Goal: Obtain resource: Obtain resource

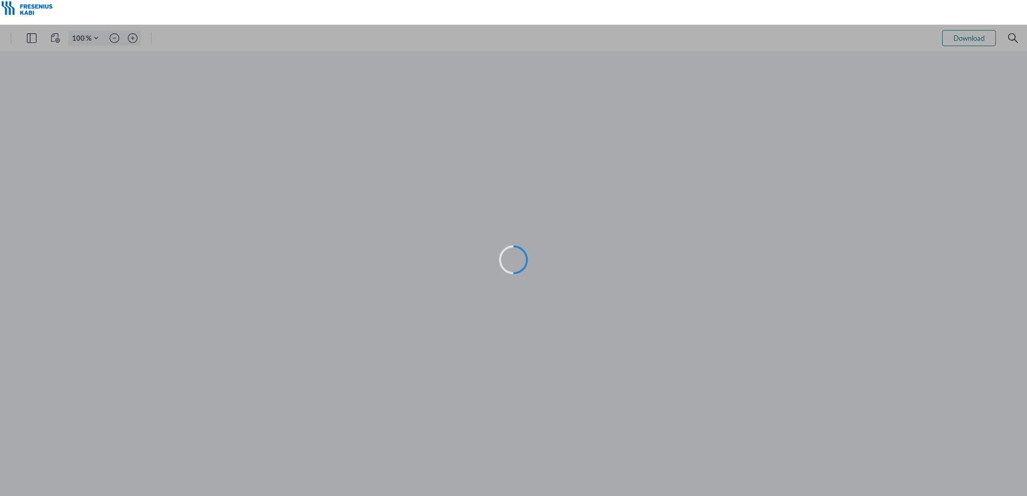
type input "101"
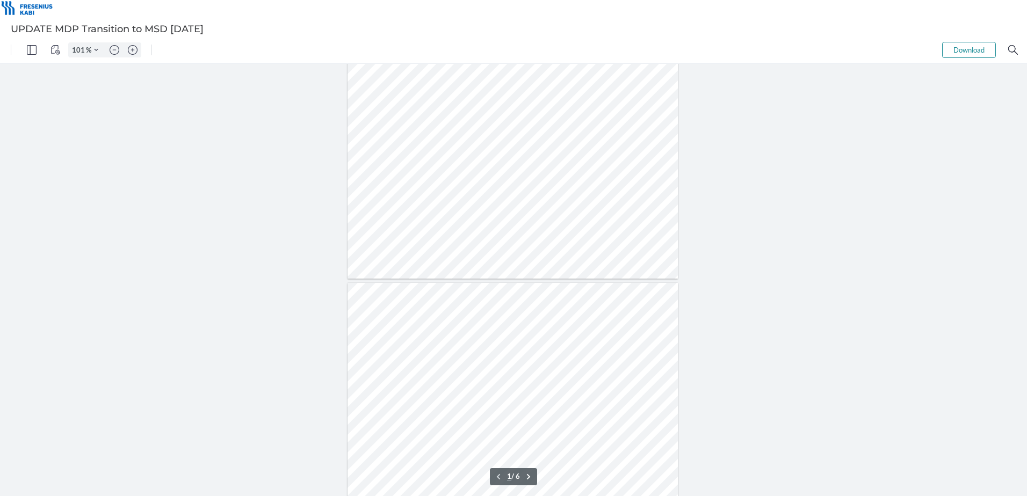
type input "2"
click at [137, 53] on img "Zoom in" at bounding box center [133, 50] width 10 height 10
type input "151"
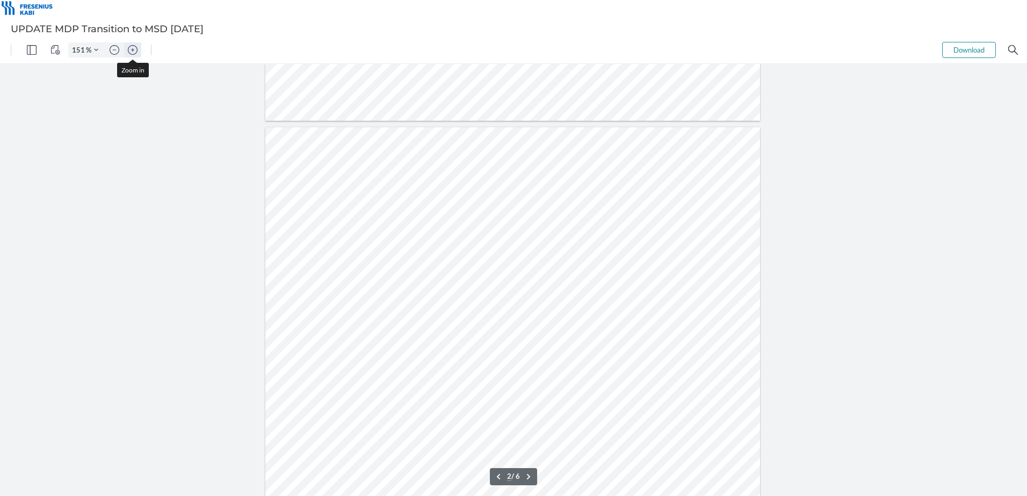
scroll to position [744, 0]
